Goal: Task Accomplishment & Management: Manage account settings

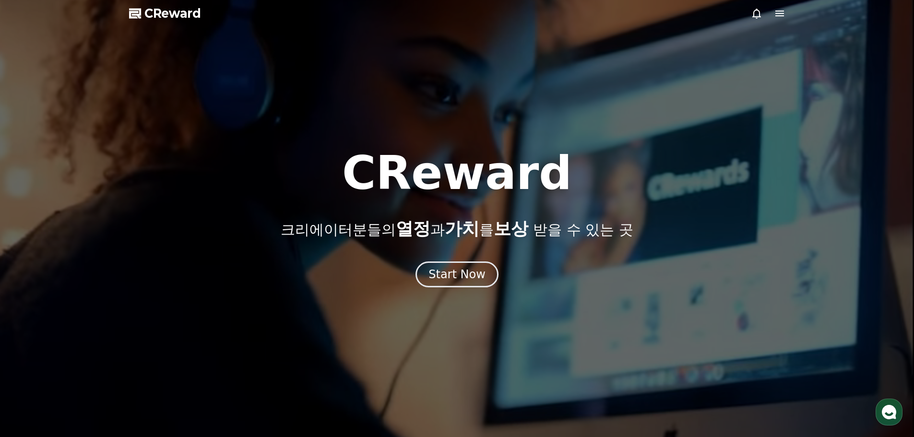
click at [776, 16] on icon at bounding box center [780, 14] width 9 height 6
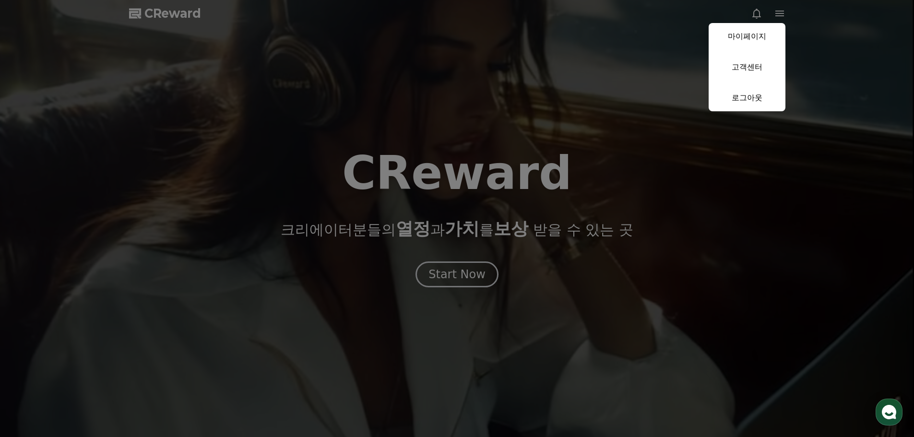
click at [479, 269] on button "close" at bounding box center [457, 218] width 914 height 437
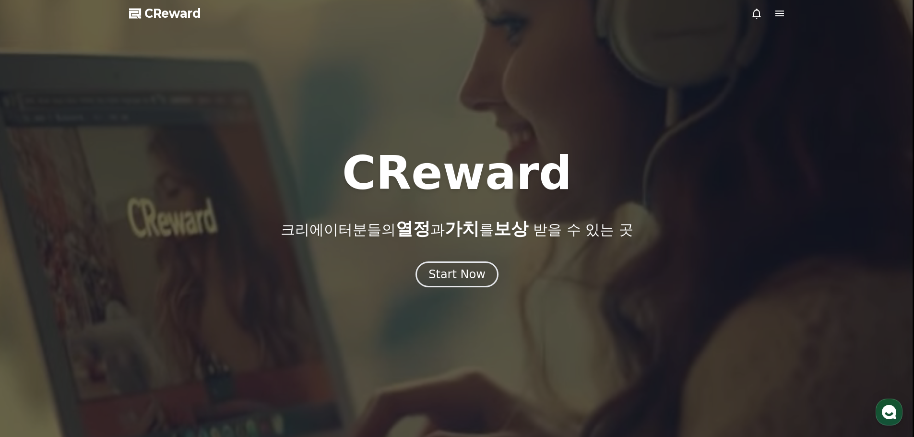
click at [479, 269] on div "Start Now" at bounding box center [457, 274] width 57 height 15
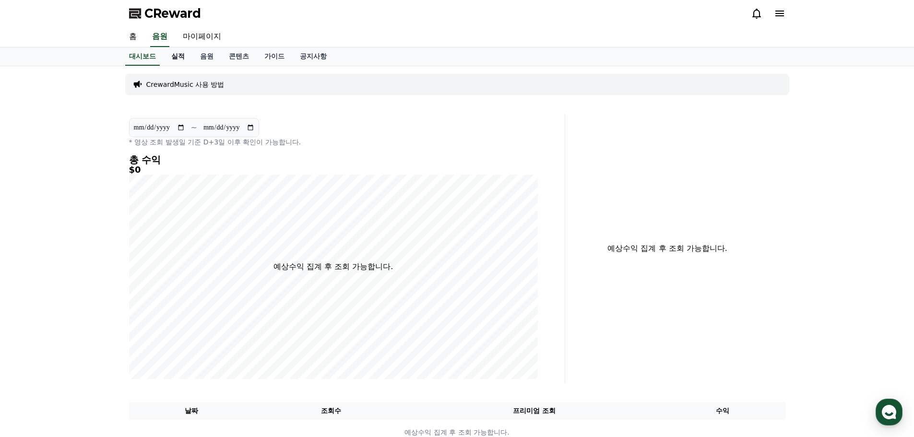
click at [180, 57] on link "실적" at bounding box center [178, 57] width 29 height 18
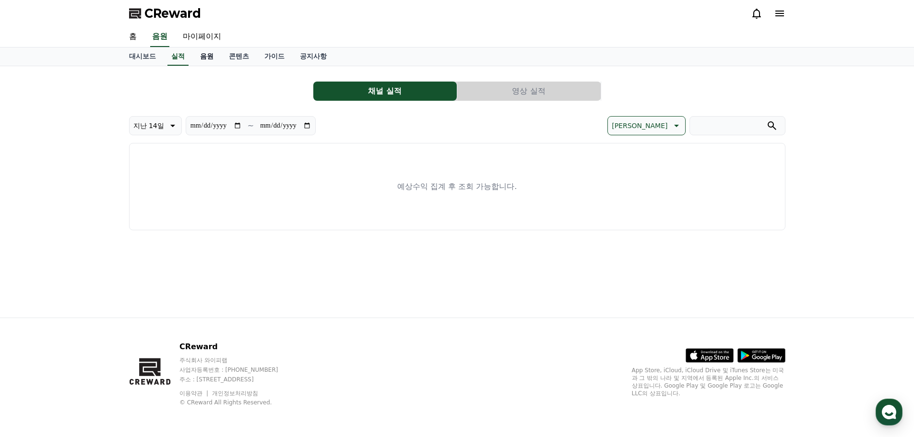
click at [203, 55] on link "음원" at bounding box center [206, 57] width 29 height 18
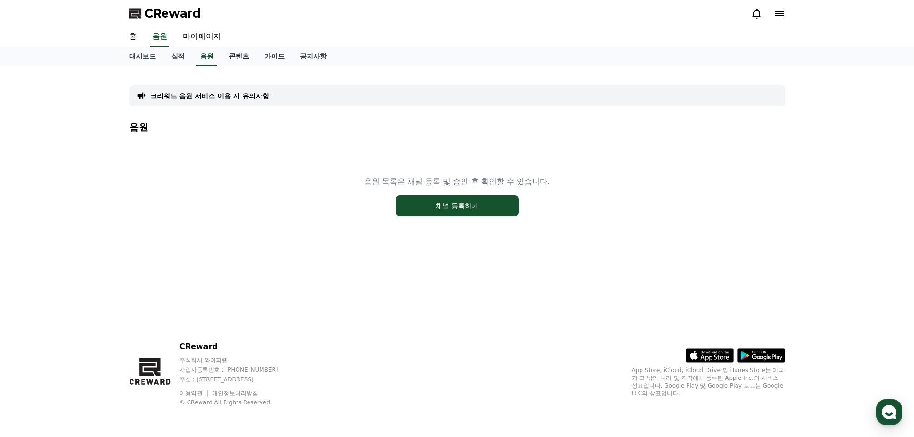
click at [236, 56] on link "콘텐츠" at bounding box center [239, 57] width 36 height 18
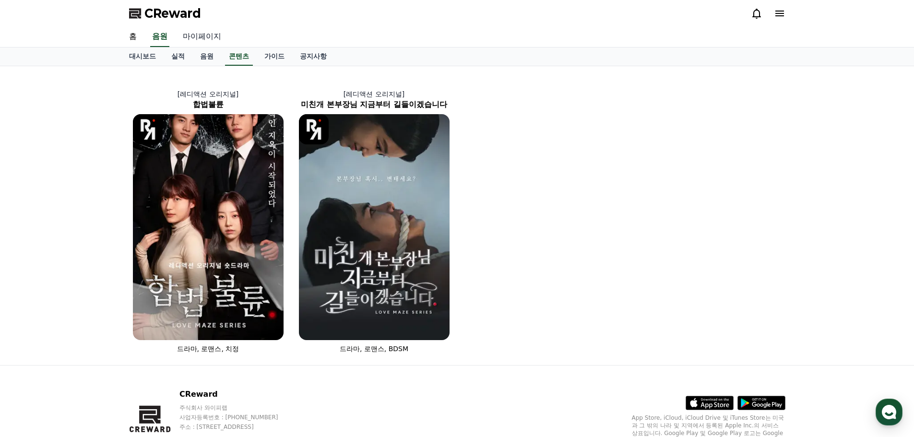
click at [225, 37] on link "마이페이지" at bounding box center [202, 37] width 54 height 20
select select "**********"
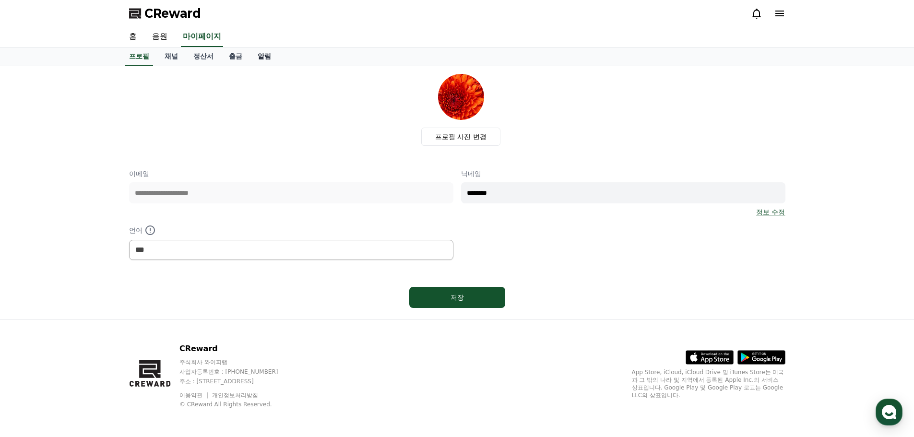
click at [261, 58] on link "알림" at bounding box center [264, 57] width 29 height 18
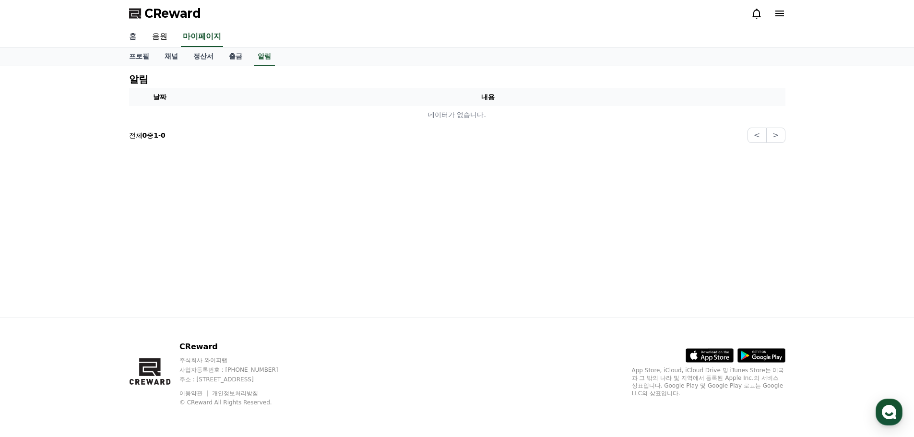
click at [133, 38] on link "홈" at bounding box center [132, 37] width 23 height 20
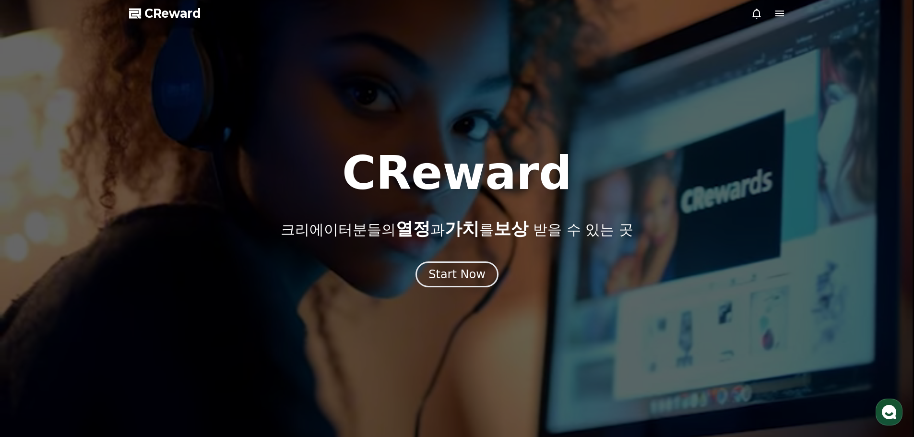
click at [471, 258] on div "CReward 크리에이터분들의 열정 과 가치 를 보상 받을 수 있는 곳 Start Now" at bounding box center [457, 218] width 914 height 137
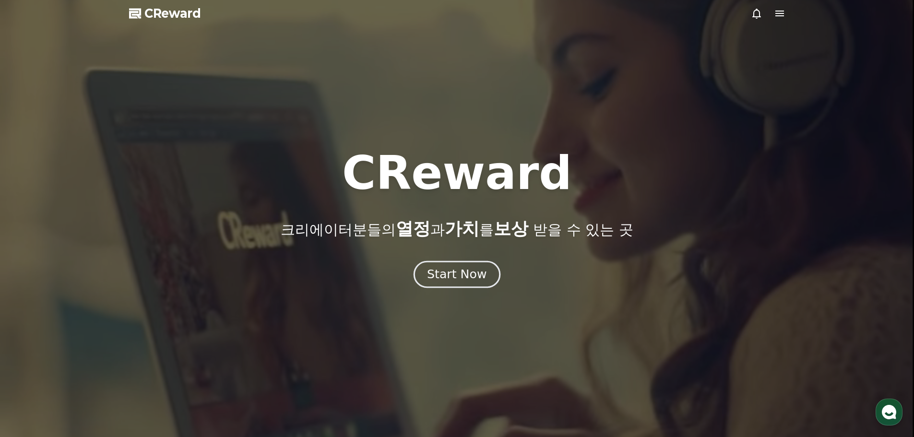
click at [463, 271] on div "Start Now" at bounding box center [457, 274] width 60 height 16
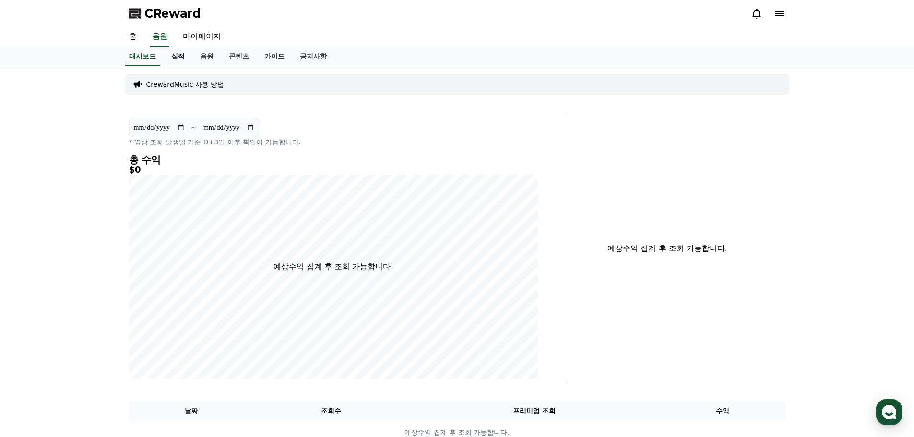
click at [184, 61] on link "실적" at bounding box center [178, 57] width 29 height 18
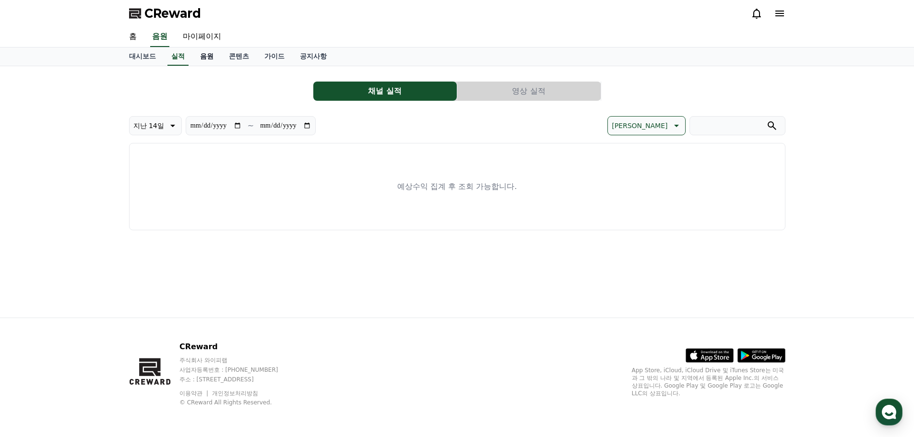
click at [210, 64] on link "음원" at bounding box center [206, 57] width 29 height 18
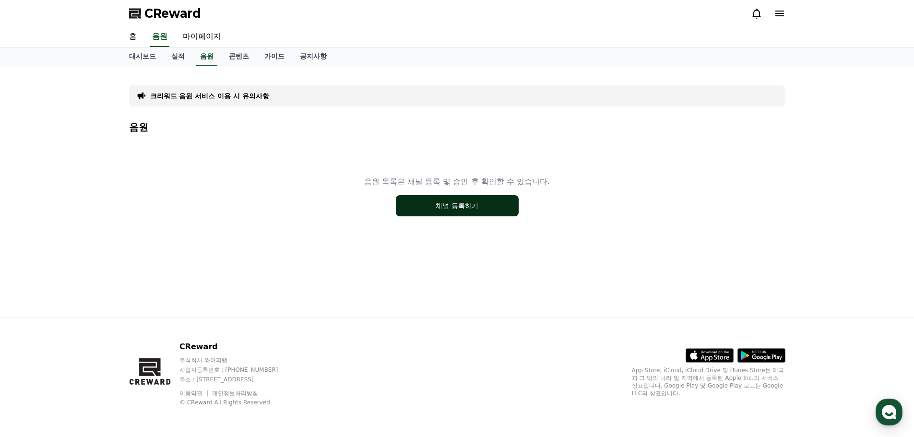
click at [462, 207] on button "채널 등록하기" at bounding box center [457, 205] width 123 height 21
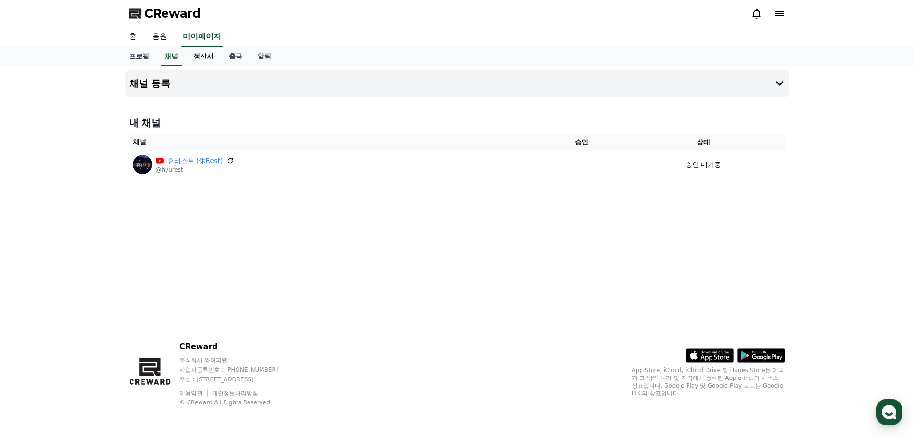
click at [202, 59] on link "정산서" at bounding box center [204, 57] width 36 height 18
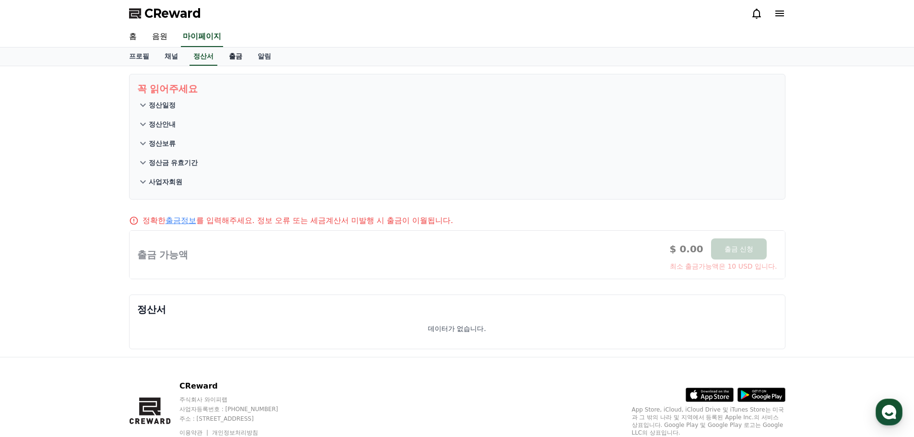
click at [232, 60] on link "출금" at bounding box center [235, 57] width 29 height 18
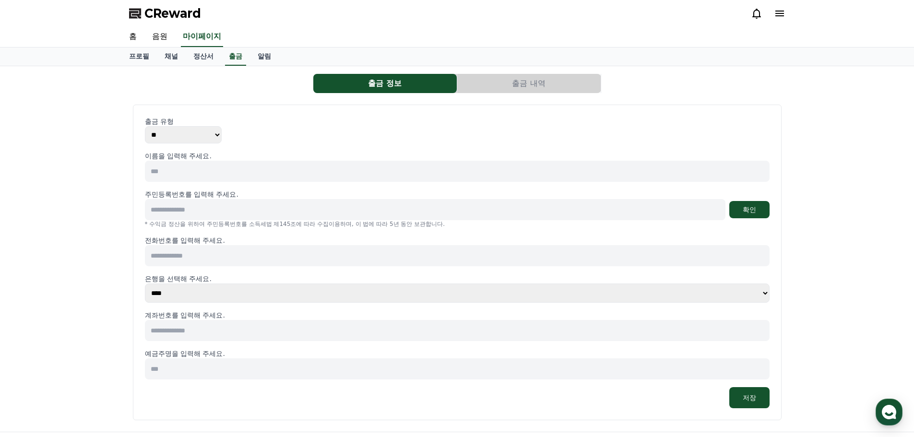
click at [246, 213] on input at bounding box center [435, 209] width 581 height 21
click at [92, 192] on div "출금 정보 출금 내역 출금 유형 ** *** 이름을 입력해 주세요. 주민등록번호를 입력해 주세요. 확인 * 수익금 정산을 위하여 주민등록번호를…" at bounding box center [457, 249] width 914 height 366
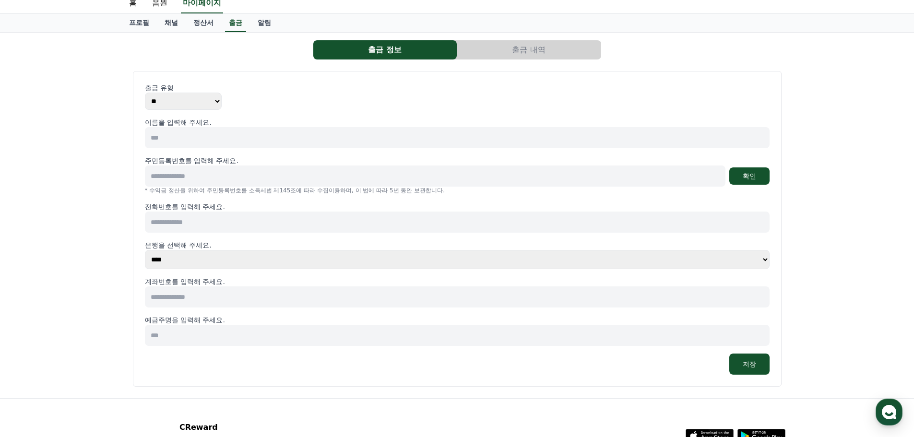
scroll to position [96, 0]
